Goal: Task Accomplishment & Management: Use online tool/utility

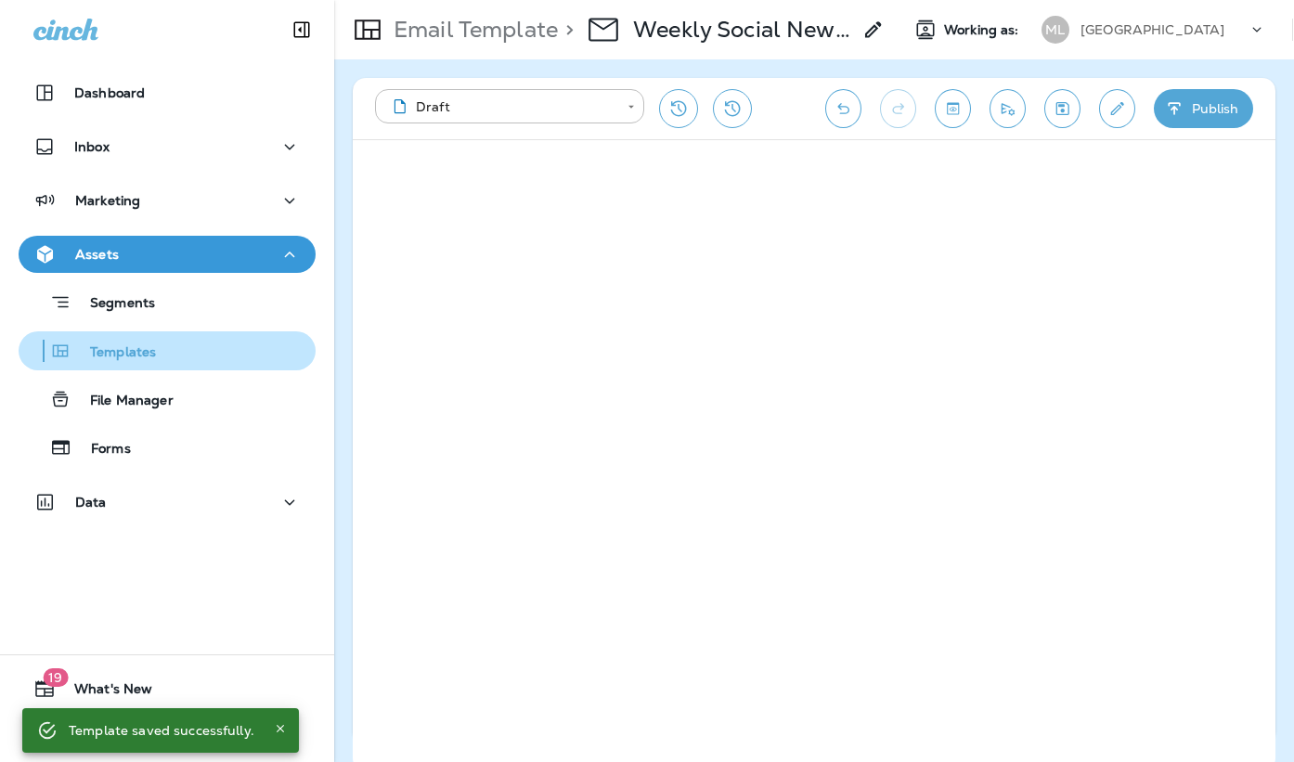
click at [136, 347] on p "Templates" at bounding box center [113, 353] width 84 height 18
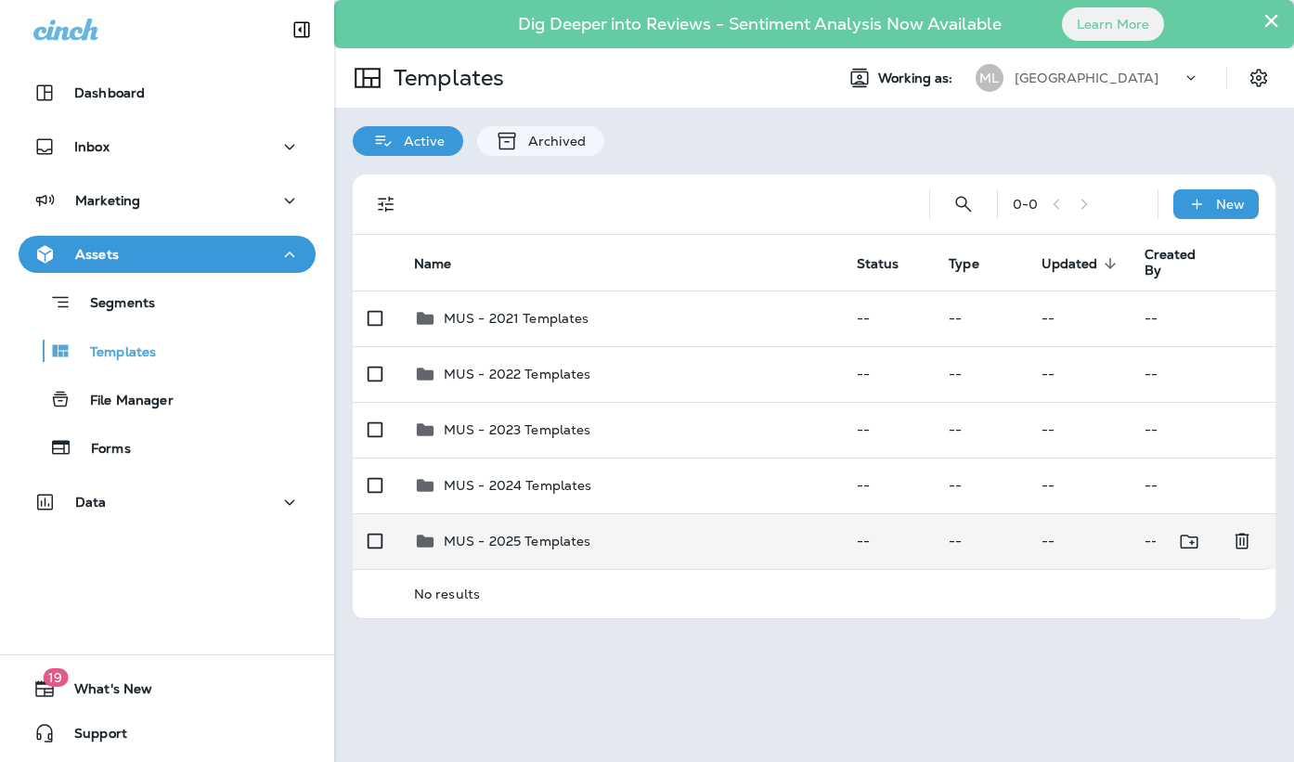
click at [540, 544] on p "MUS - 2025 Templates" at bounding box center [518, 541] width 148 height 15
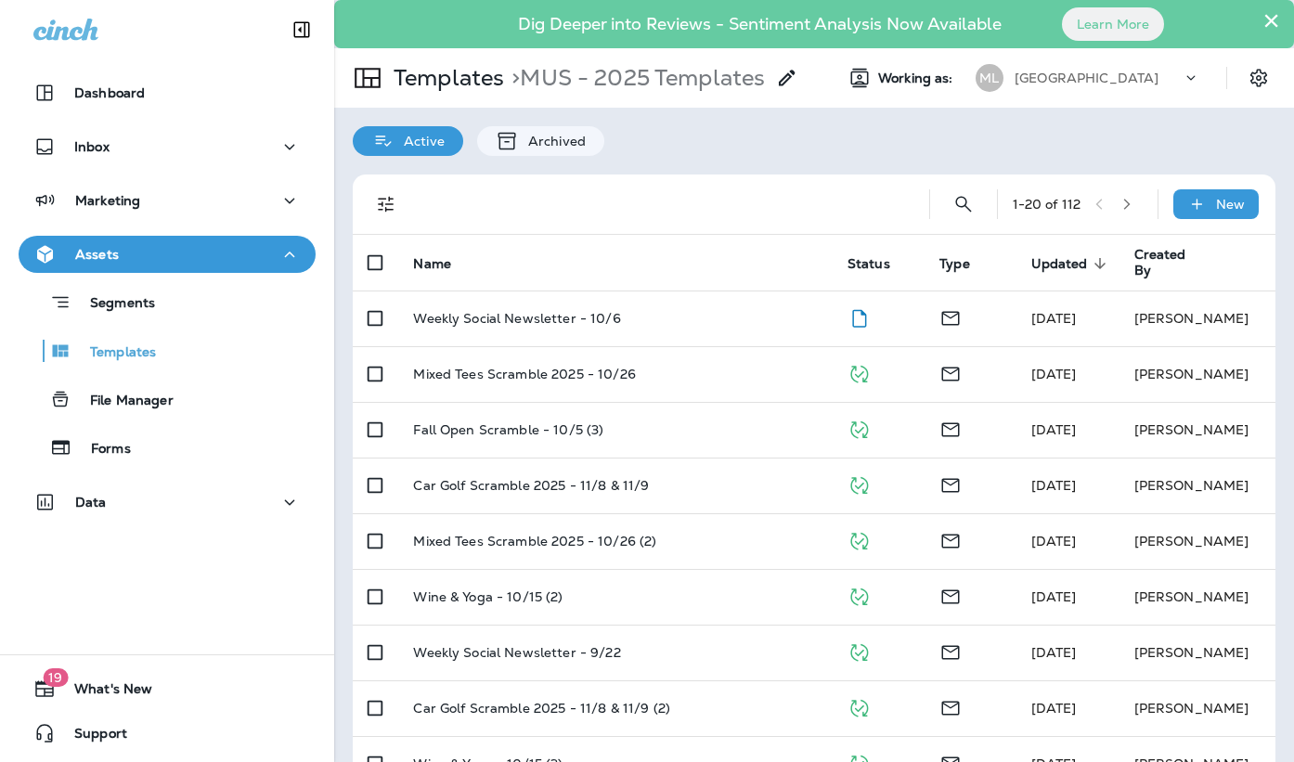
click at [1142, 198] on div "1 - 20 of 112" at bounding box center [1078, 204] width 130 height 28
click at [1127, 204] on icon "button" at bounding box center [1127, 204] width 13 height 13
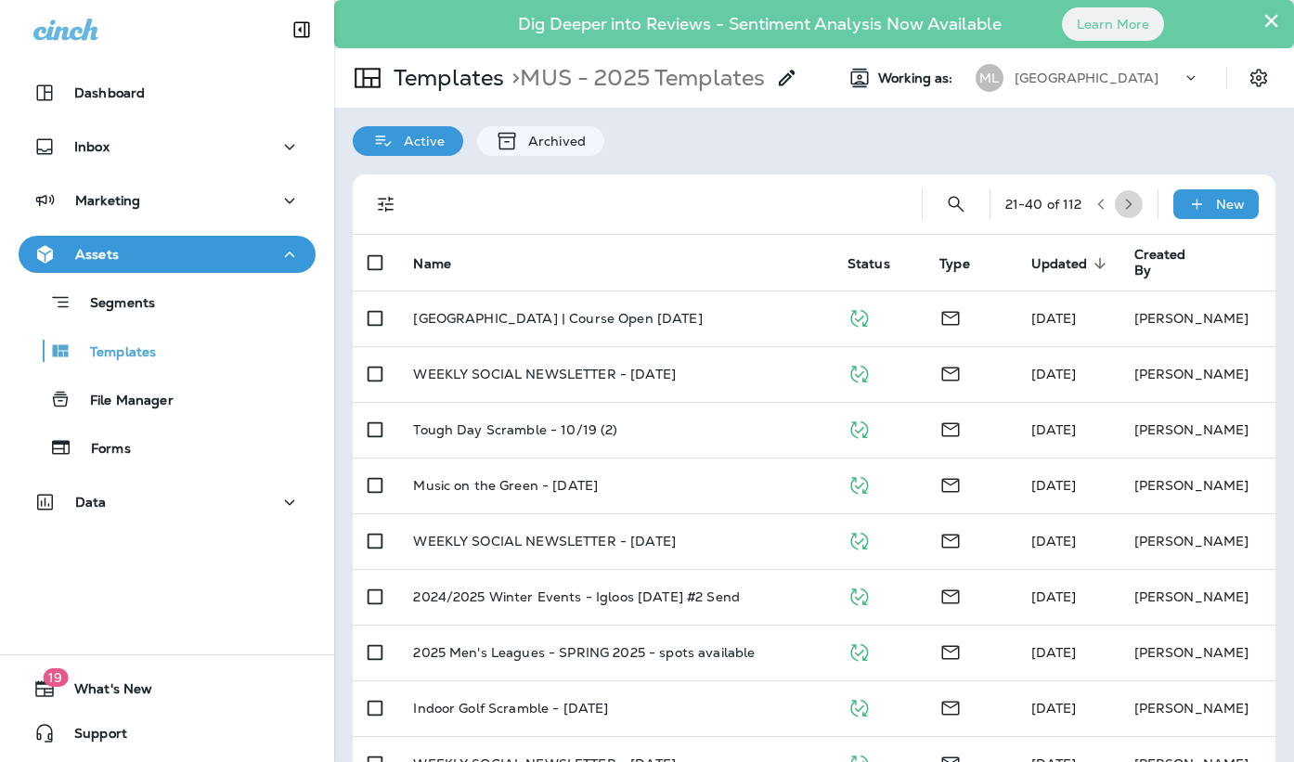
click at [1134, 202] on icon "button" at bounding box center [1128, 204] width 13 height 13
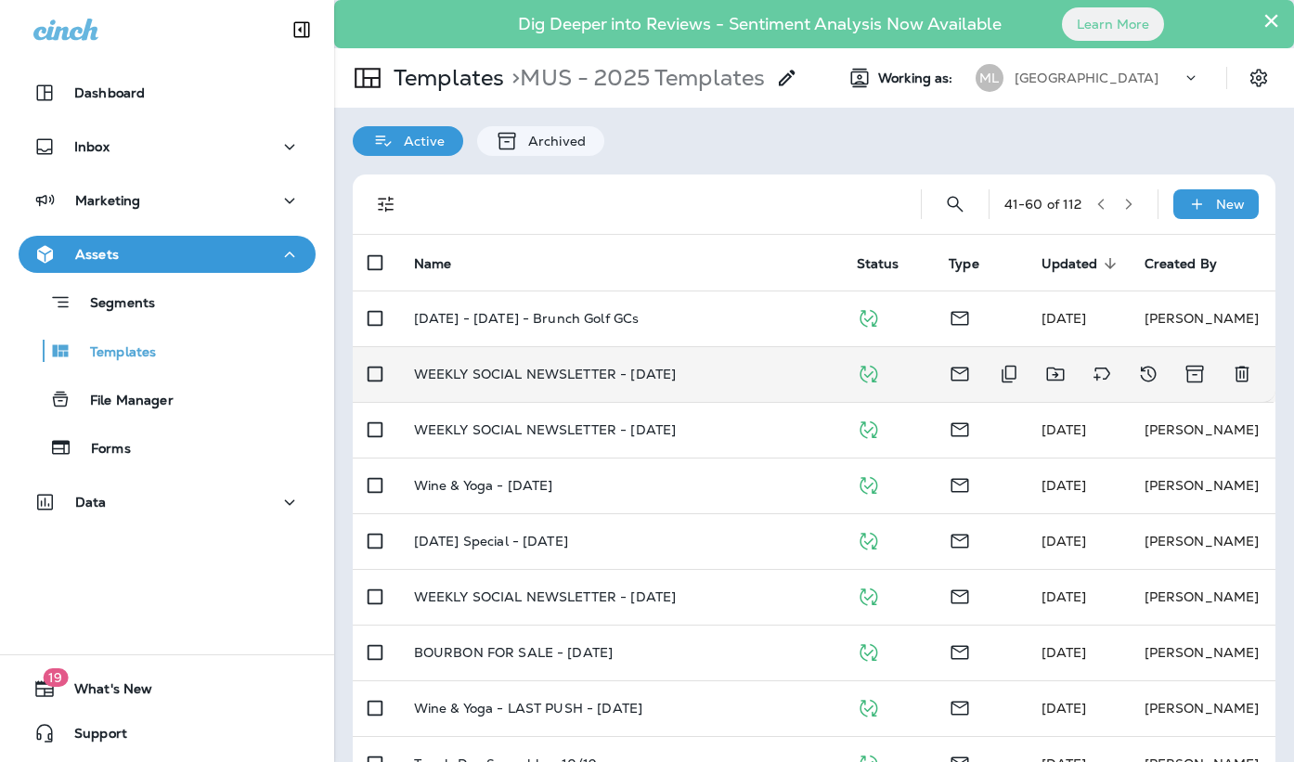
click at [632, 385] on td "WEEKLY SOCIAL NEWSLETTER - [DATE]" at bounding box center [620, 374] width 443 height 56
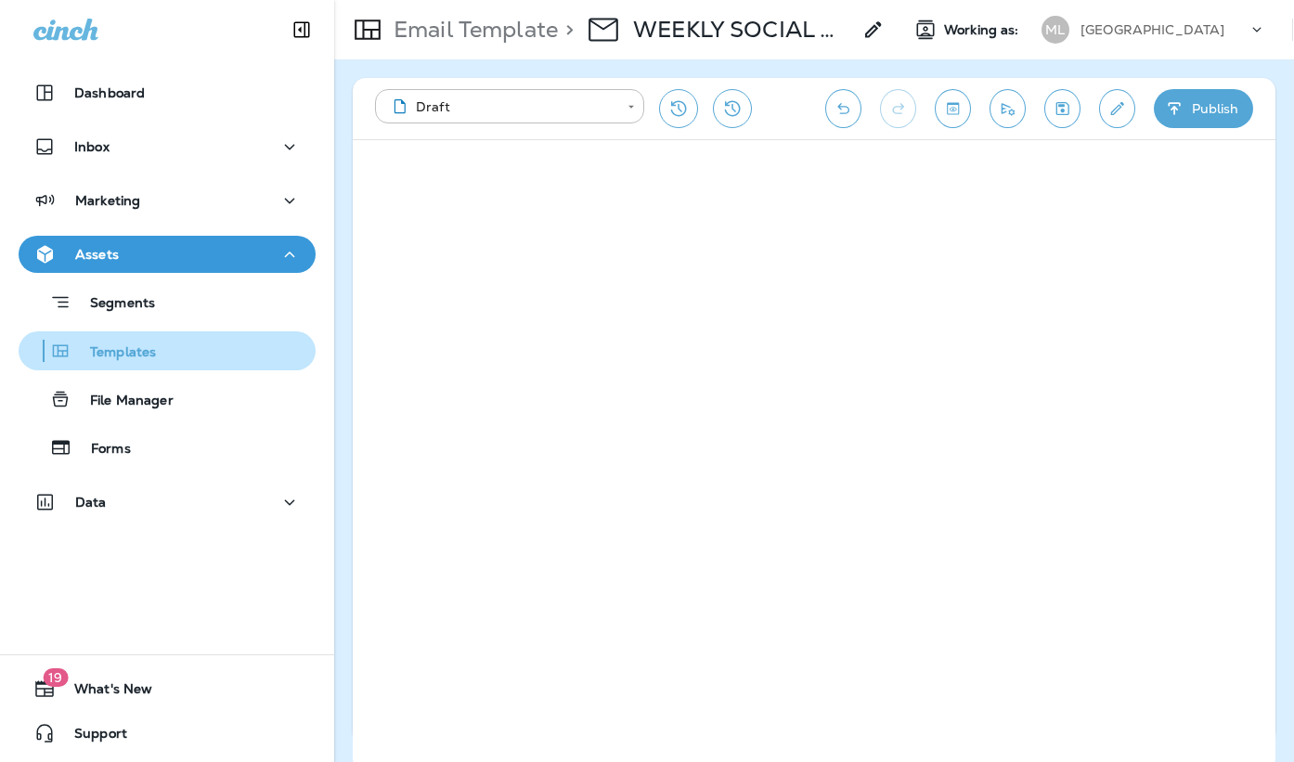
click at [188, 348] on div "Templates" at bounding box center [167, 351] width 282 height 28
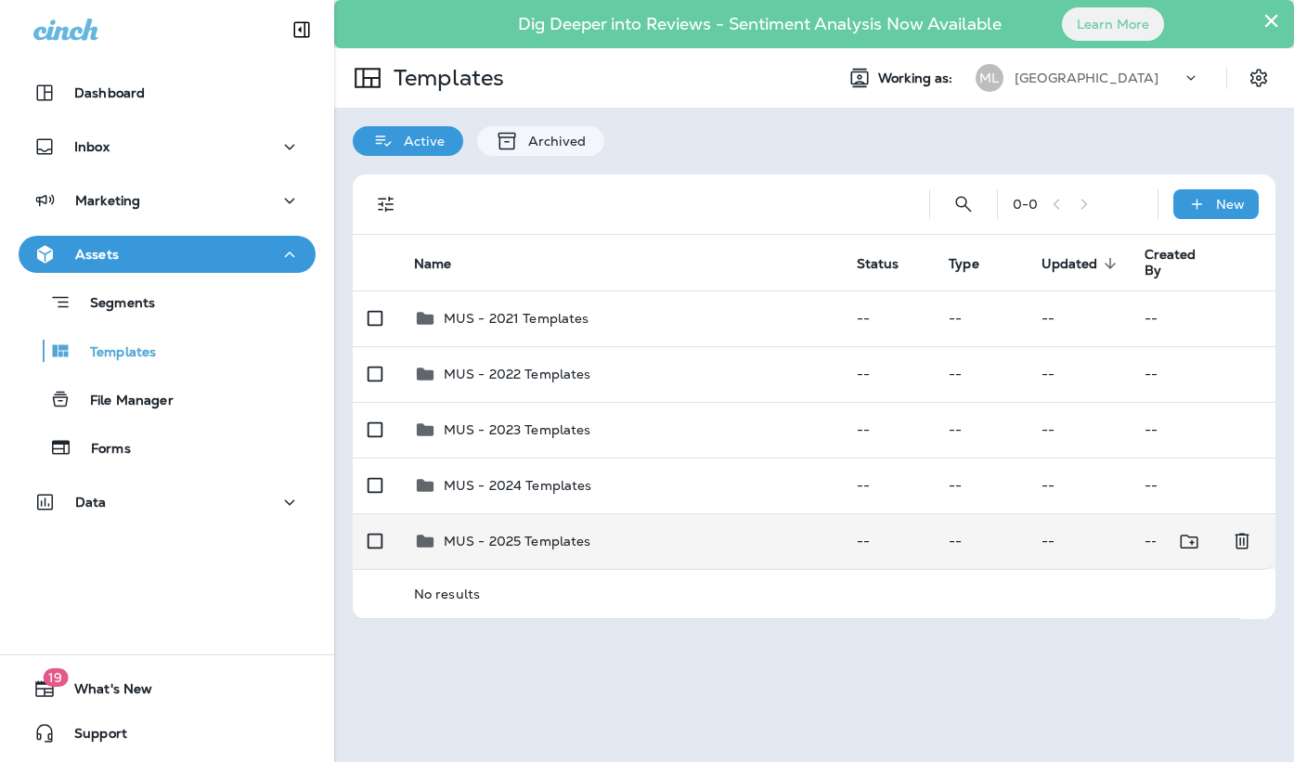
click at [551, 530] on div "MUS - 2025 Templates" at bounding box center [518, 541] width 148 height 22
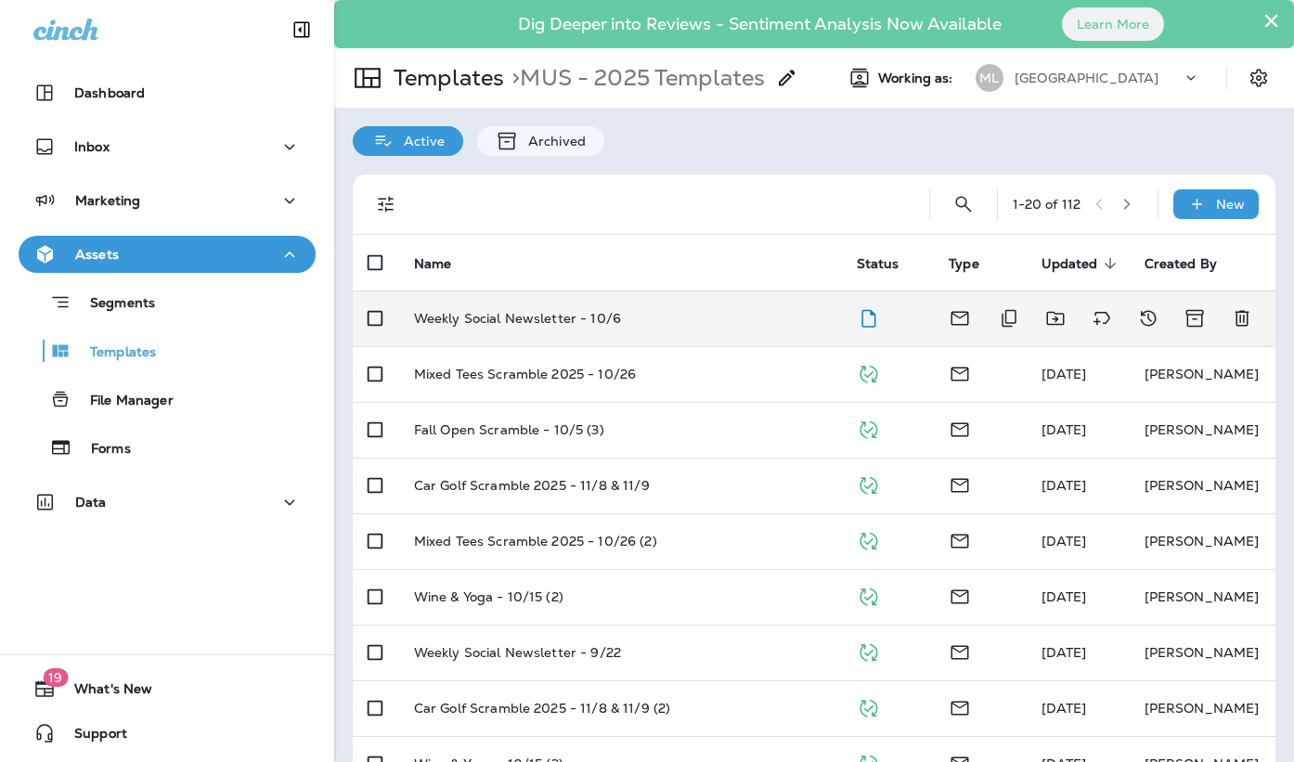
click at [525, 311] on p "Weekly Social Newsletter - 10/6" at bounding box center [517, 318] width 207 height 15
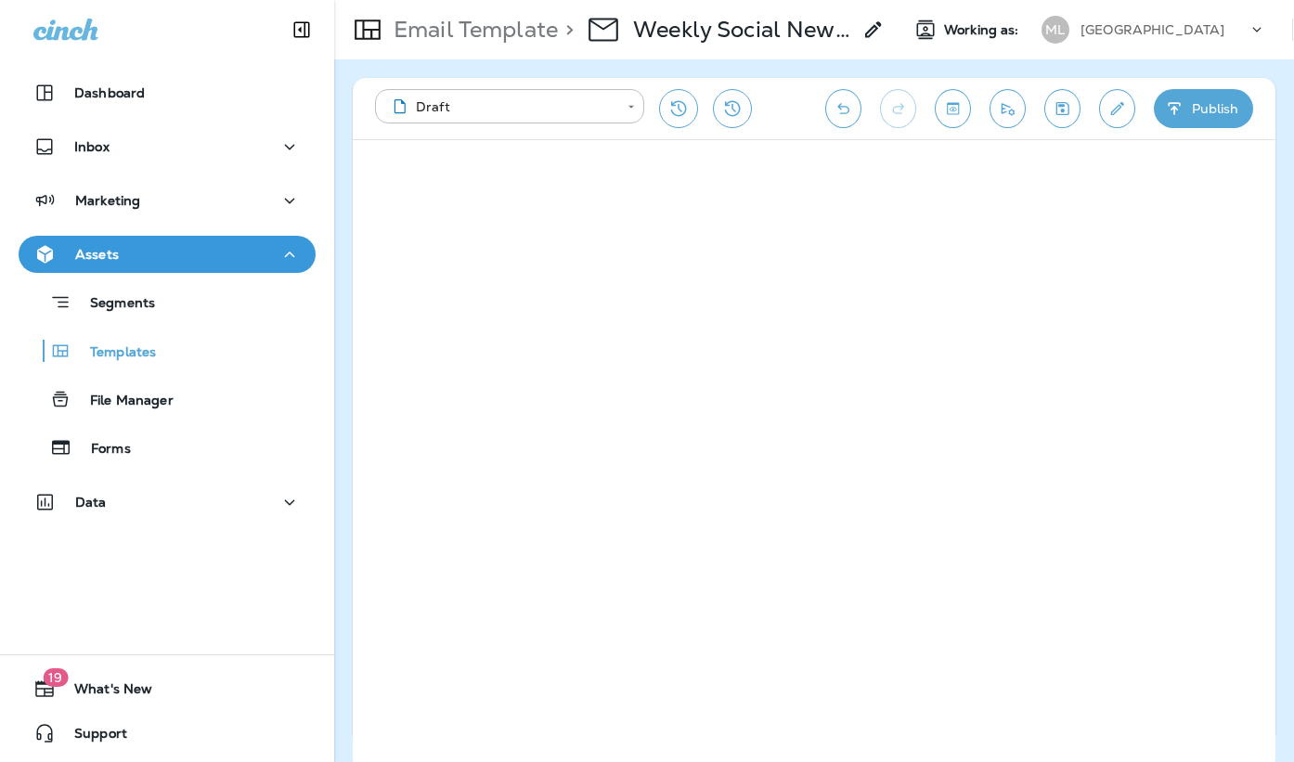
click at [1077, 101] on button "Save" at bounding box center [1062, 108] width 36 height 39
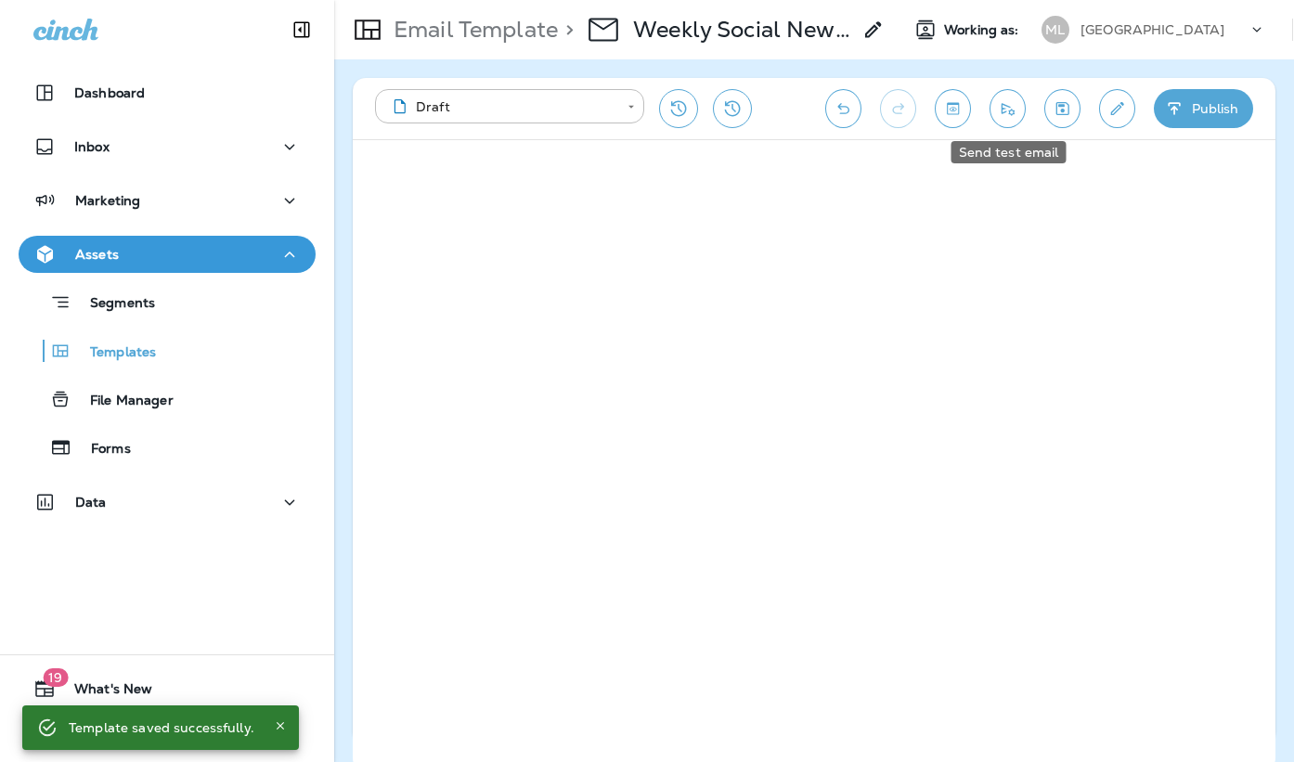
click at [1014, 102] on icon "Send test email" at bounding box center [1007, 108] width 19 height 19
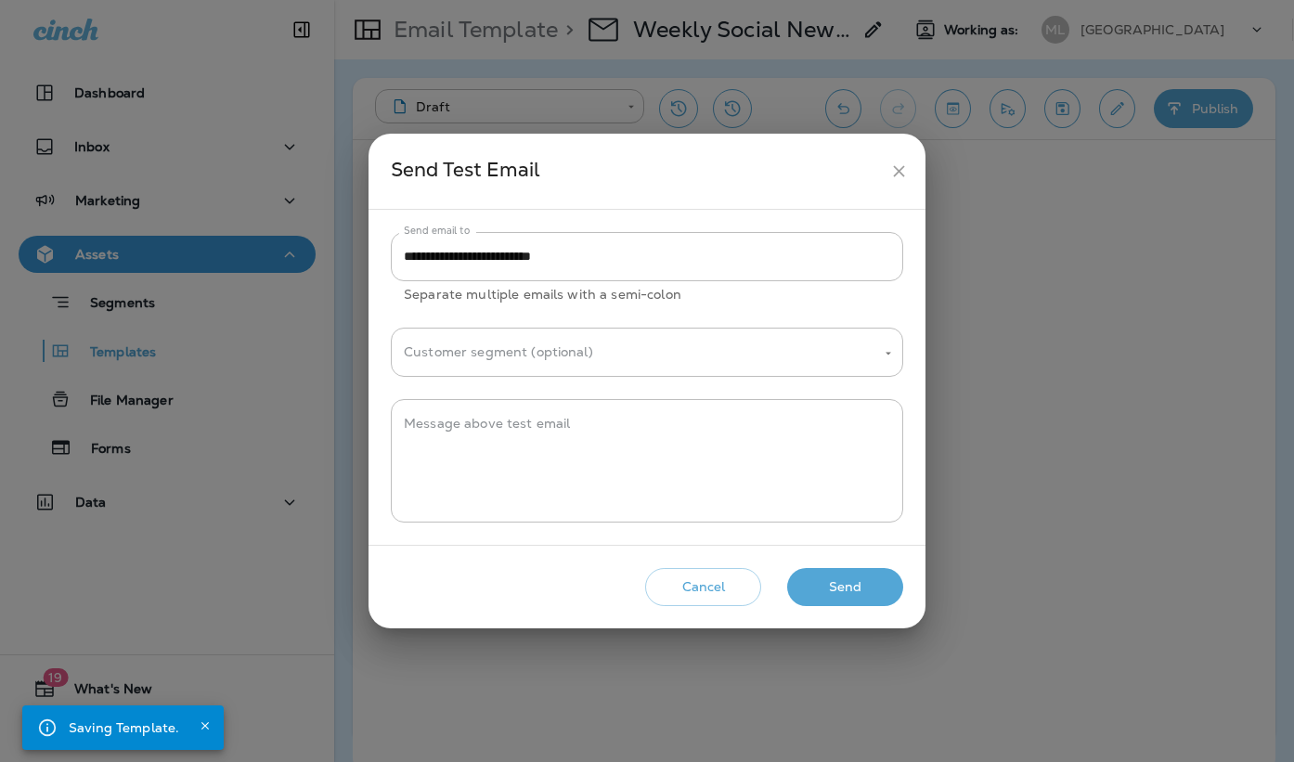
click at [862, 584] on button "Send" at bounding box center [845, 587] width 116 height 38
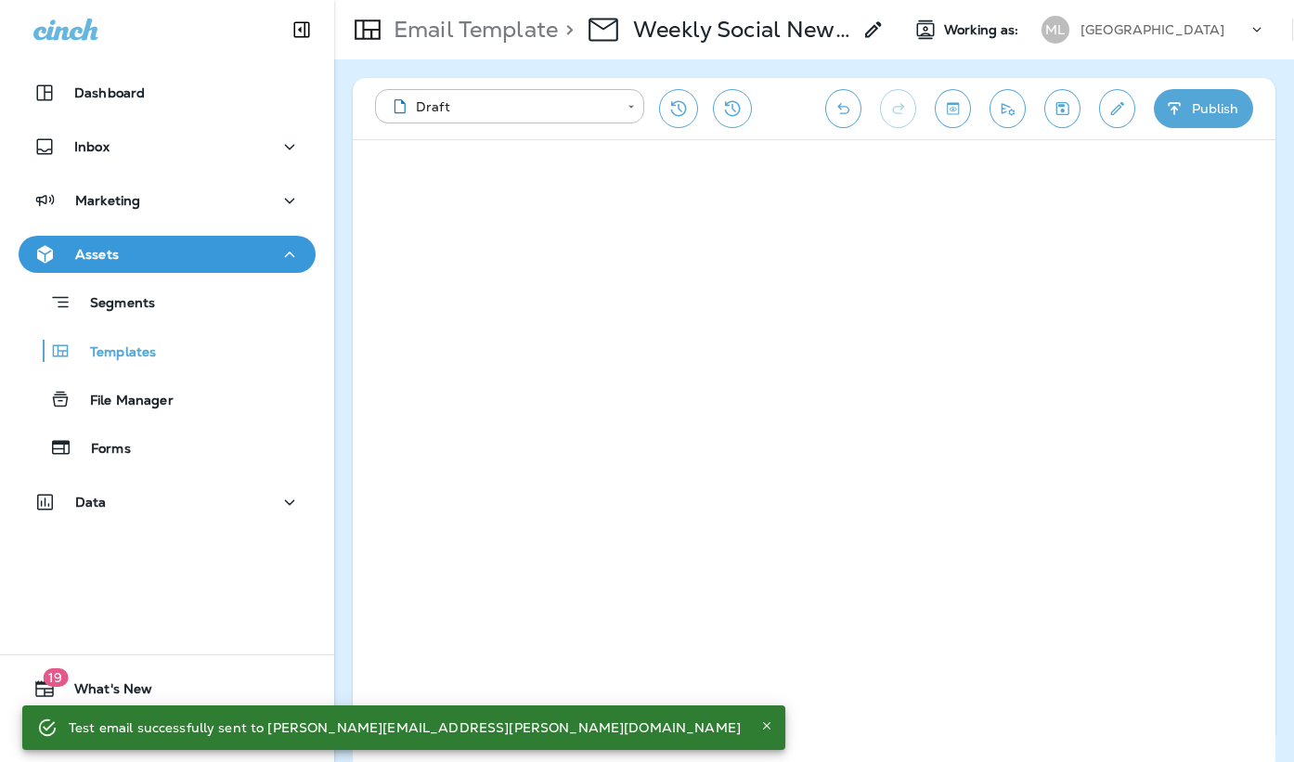
click at [1018, 112] on button "Send test email" at bounding box center [1008, 108] width 36 height 39
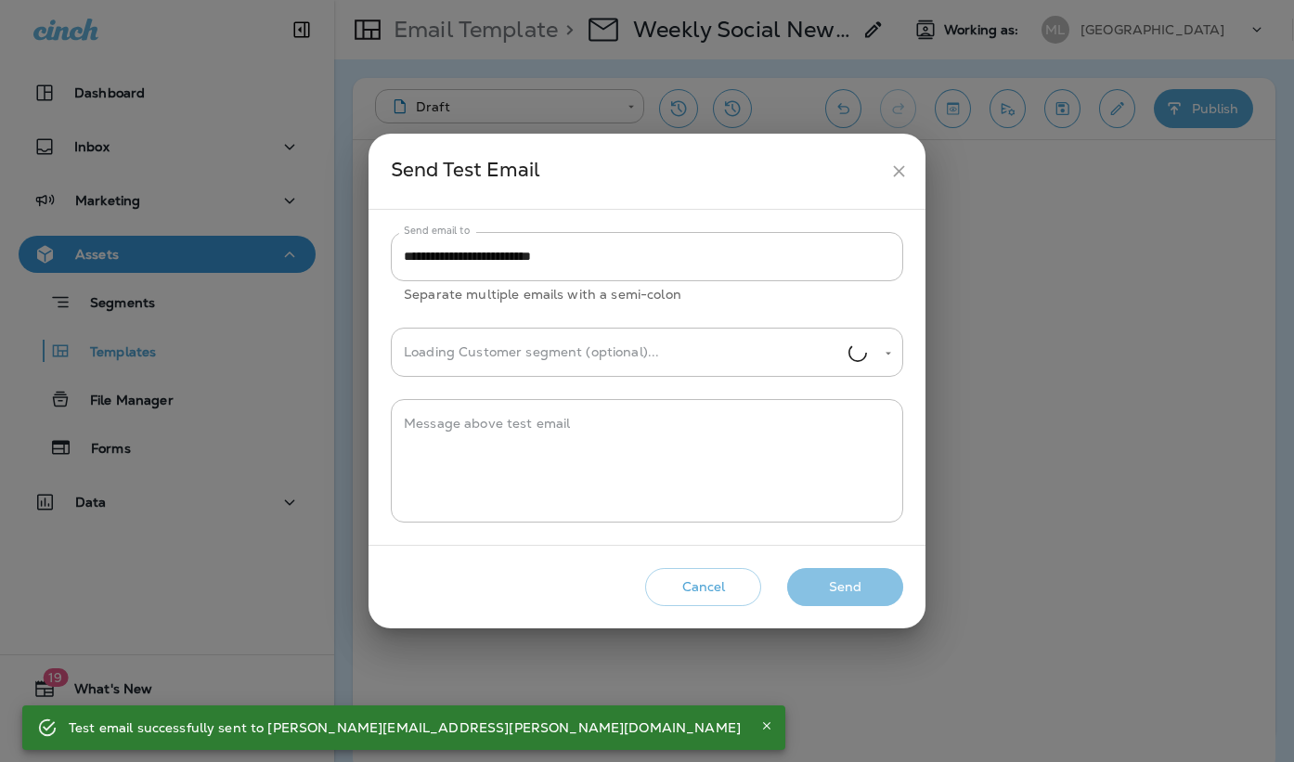
click at [829, 583] on button "Send" at bounding box center [845, 587] width 116 height 38
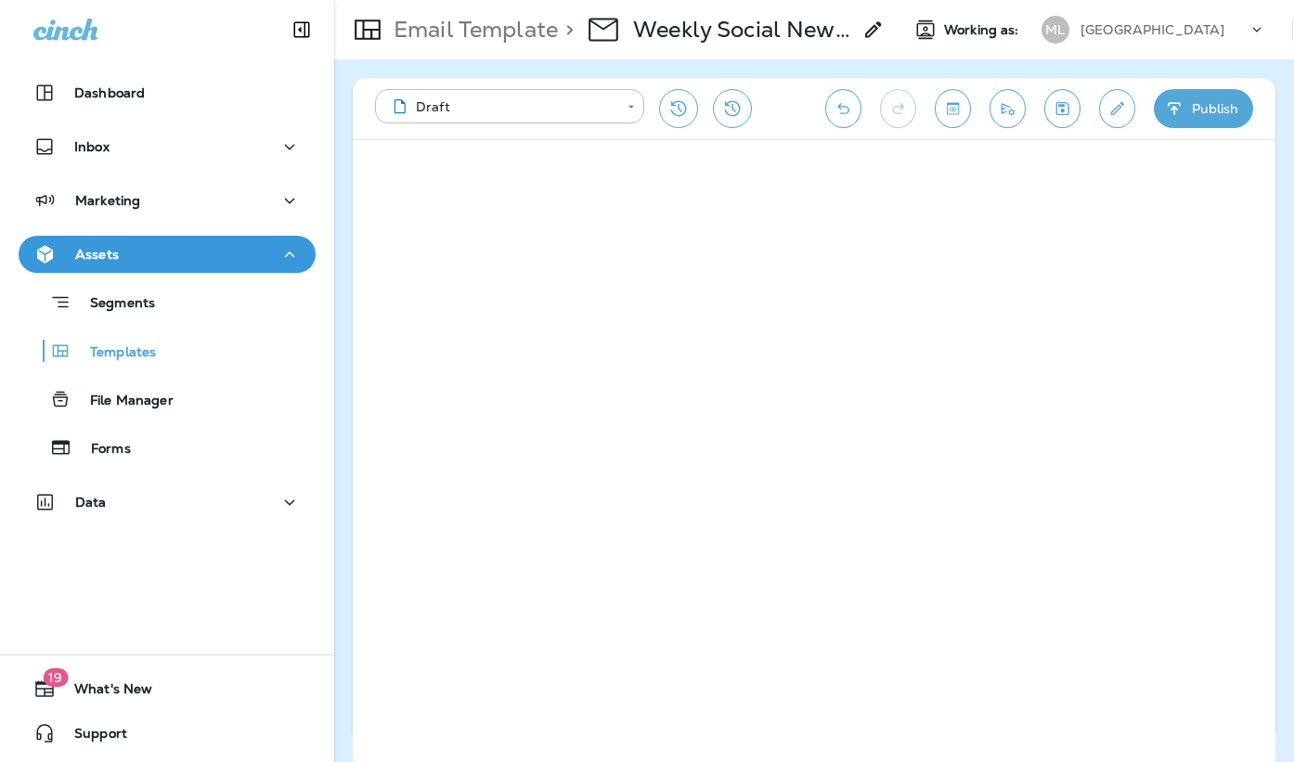
click at [1071, 117] on icon "Save" at bounding box center [1062, 108] width 19 height 19
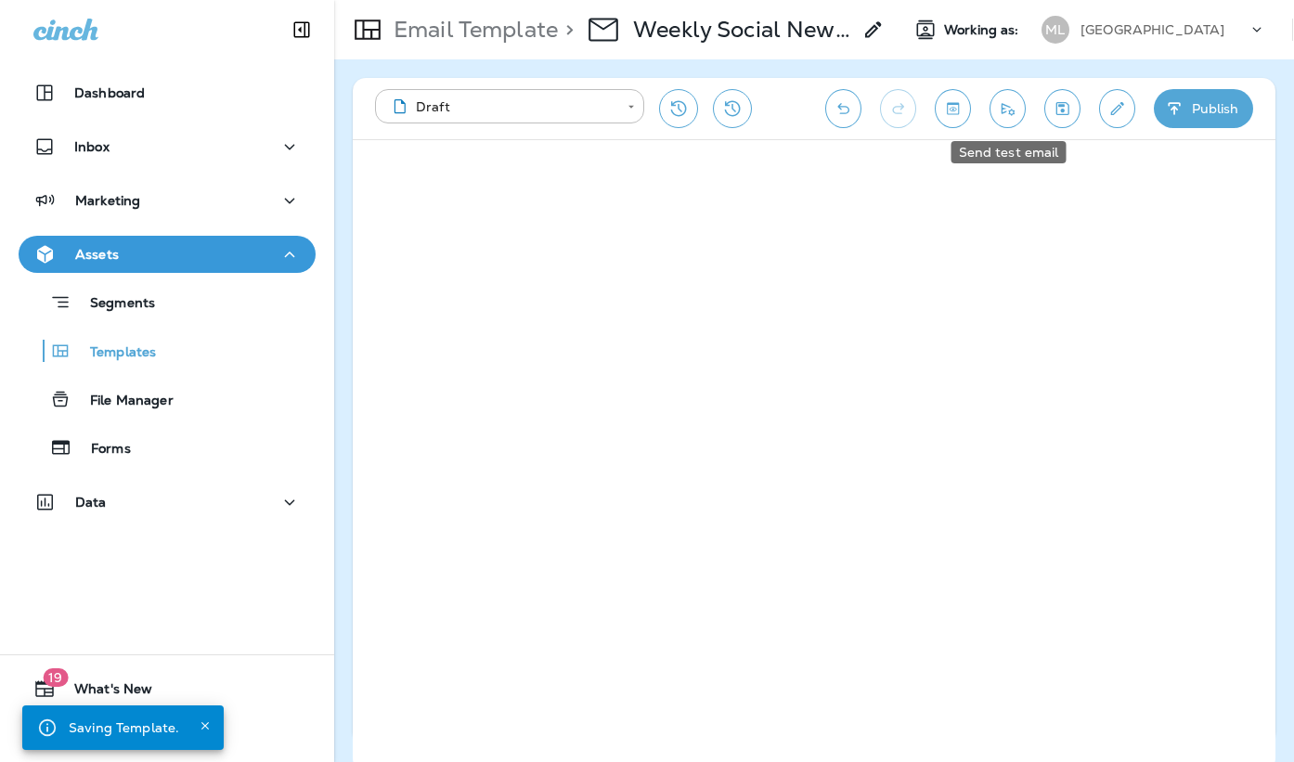
click at [1005, 100] on icon "Send test email" at bounding box center [1007, 108] width 19 height 19
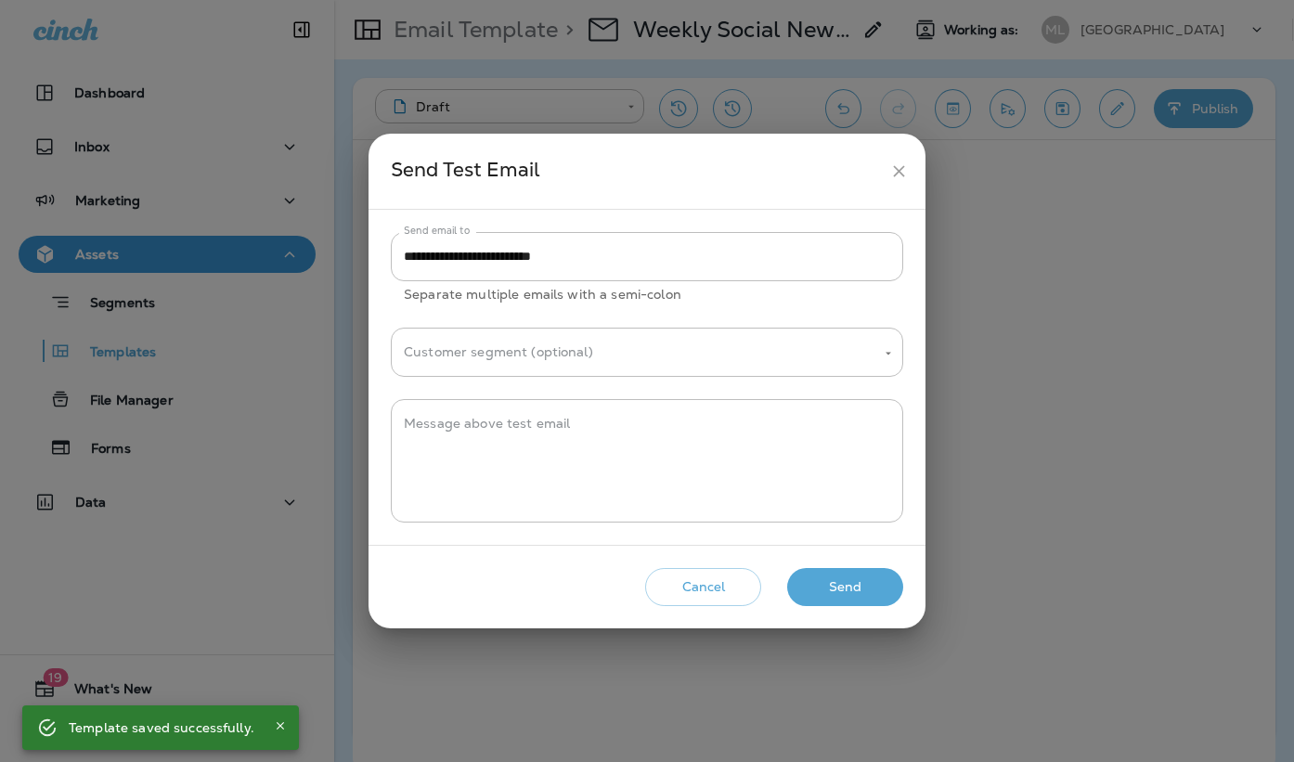
click at [831, 602] on button "Send" at bounding box center [845, 587] width 116 height 38
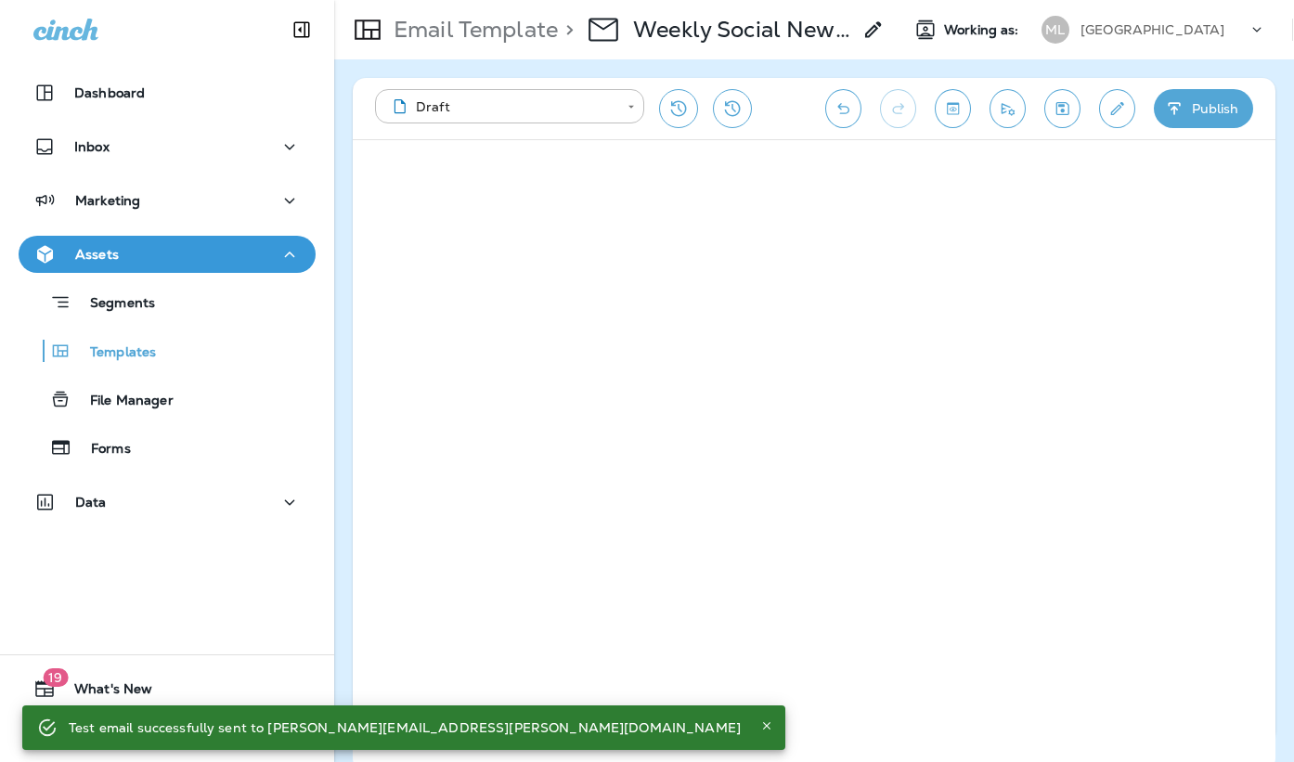
click at [1007, 111] on icon "Send test email" at bounding box center [1007, 108] width 19 height 19
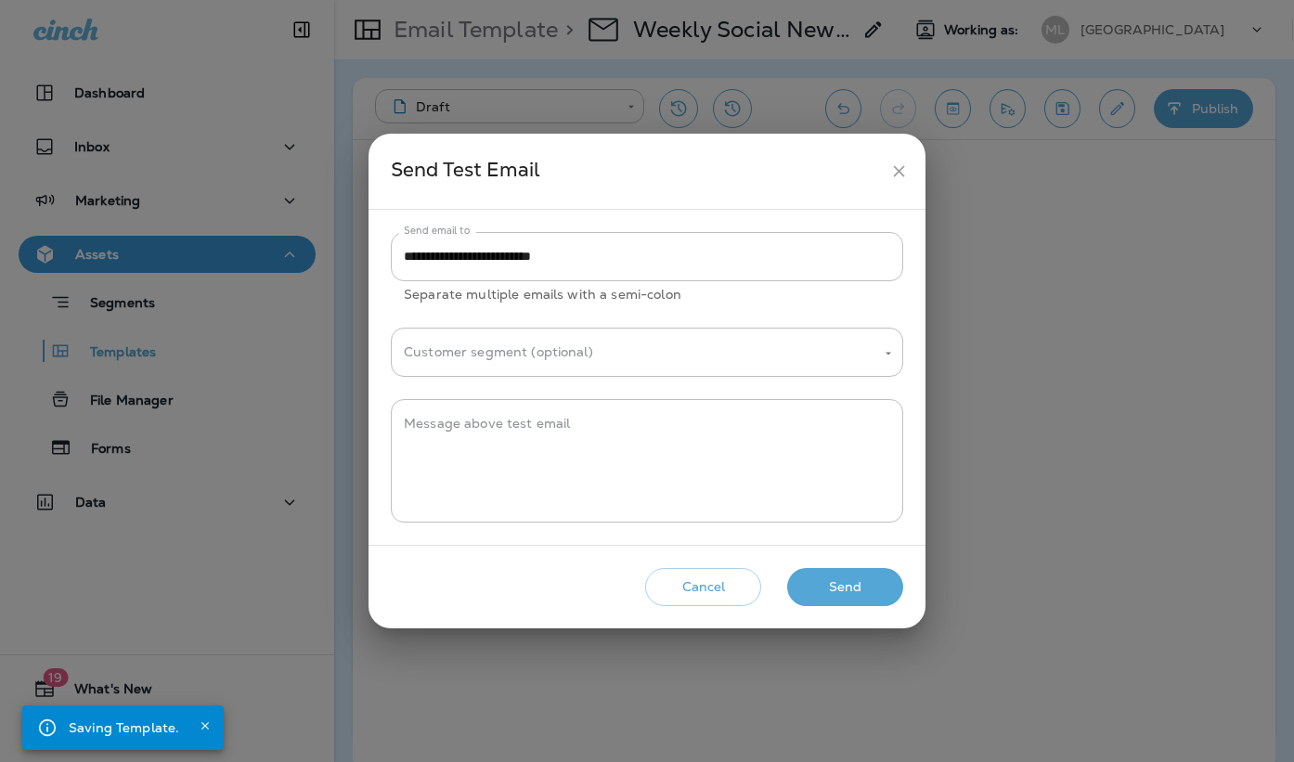
click at [825, 599] on button "Send" at bounding box center [845, 587] width 116 height 38
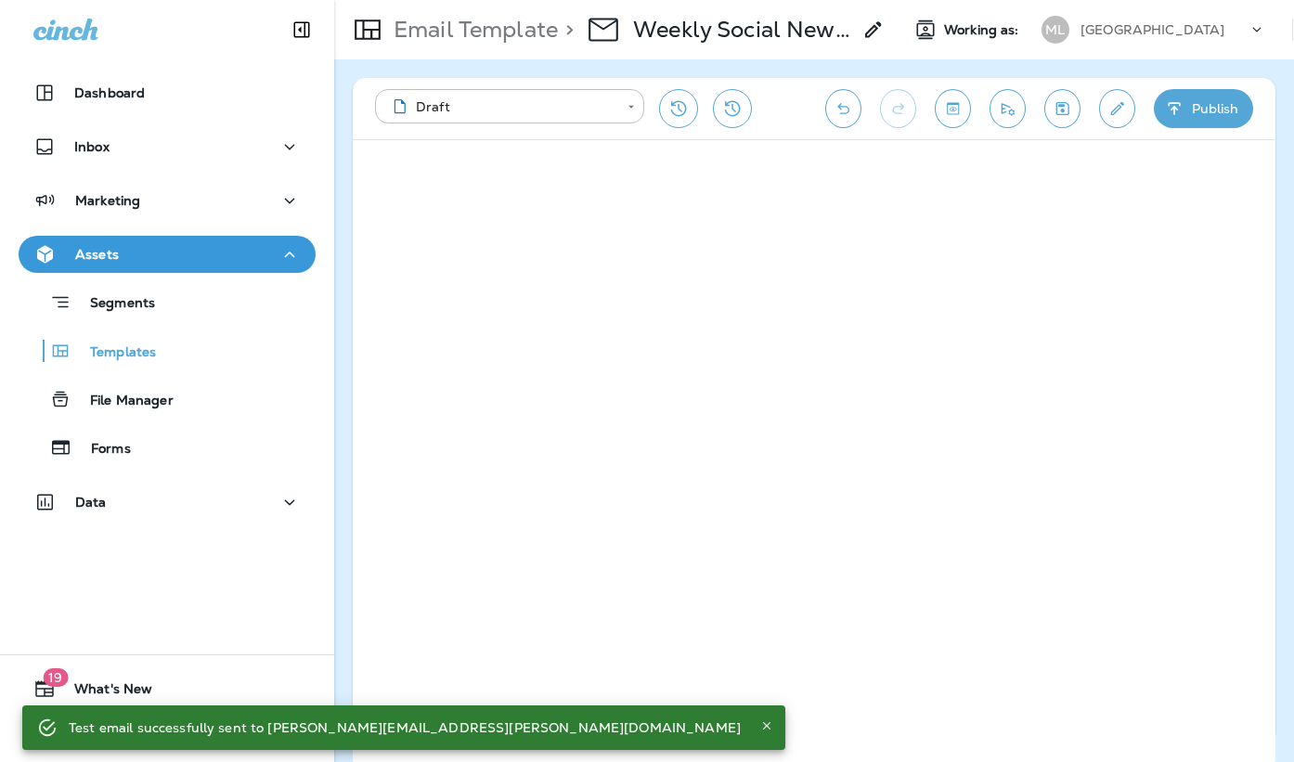
click at [836, 58] on div "Email Template > Weekly Social Newsletter - 10/6 Working as: ML Muskego Lakes C…" at bounding box center [814, 29] width 960 height 59
click at [861, 36] on div "> Weekly Social Newsletter - 10/6" at bounding box center [721, 30] width 327 height 52
click at [874, 31] on icon at bounding box center [873, 30] width 22 height 22
